Goal: Check status: Check status

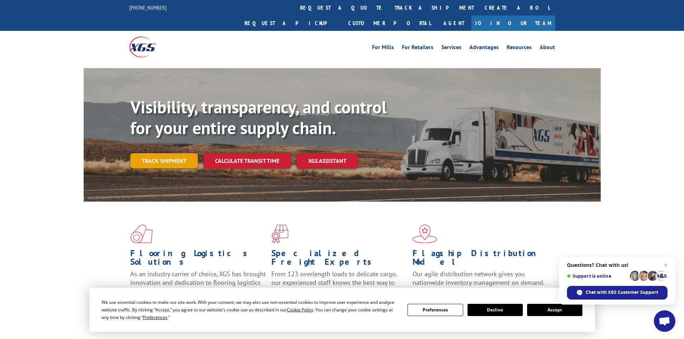
click at [170, 153] on link "Track shipment" at bounding box center [163, 160] width 67 height 15
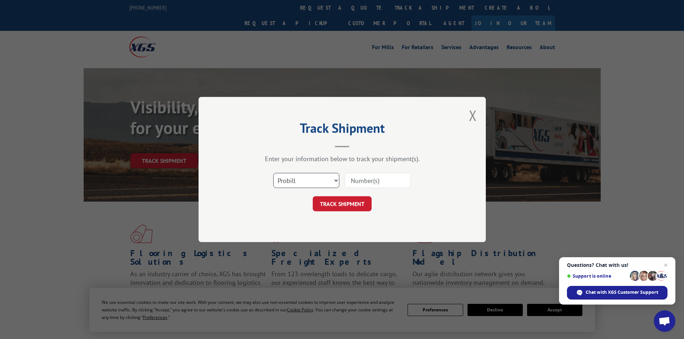
click at [307, 178] on select "Select category... Probill BOL PO" at bounding box center [306, 180] width 66 height 15
select select "po"
click at [273, 173] on select "Select category... Probill BOL PO" at bounding box center [306, 180] width 66 height 15
click at [388, 186] on input at bounding box center [378, 180] width 66 height 15
paste input "02520970"
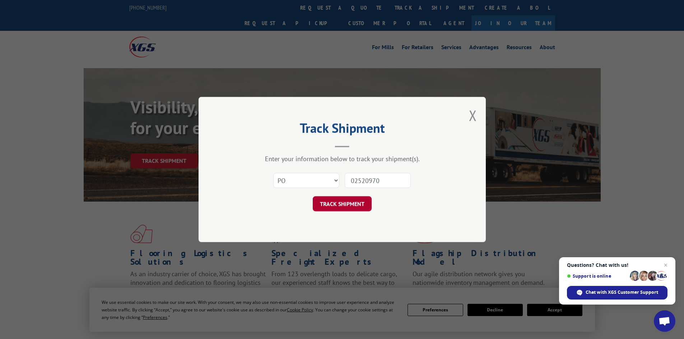
type input "02520970"
click at [335, 201] on button "TRACK SHIPMENT" at bounding box center [342, 203] width 59 height 15
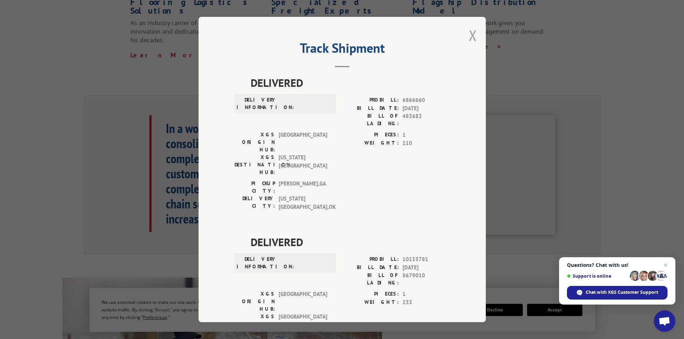
click at [472, 31] on button "Close modal" at bounding box center [473, 35] width 8 height 19
